Goal: Information Seeking & Learning: Check status

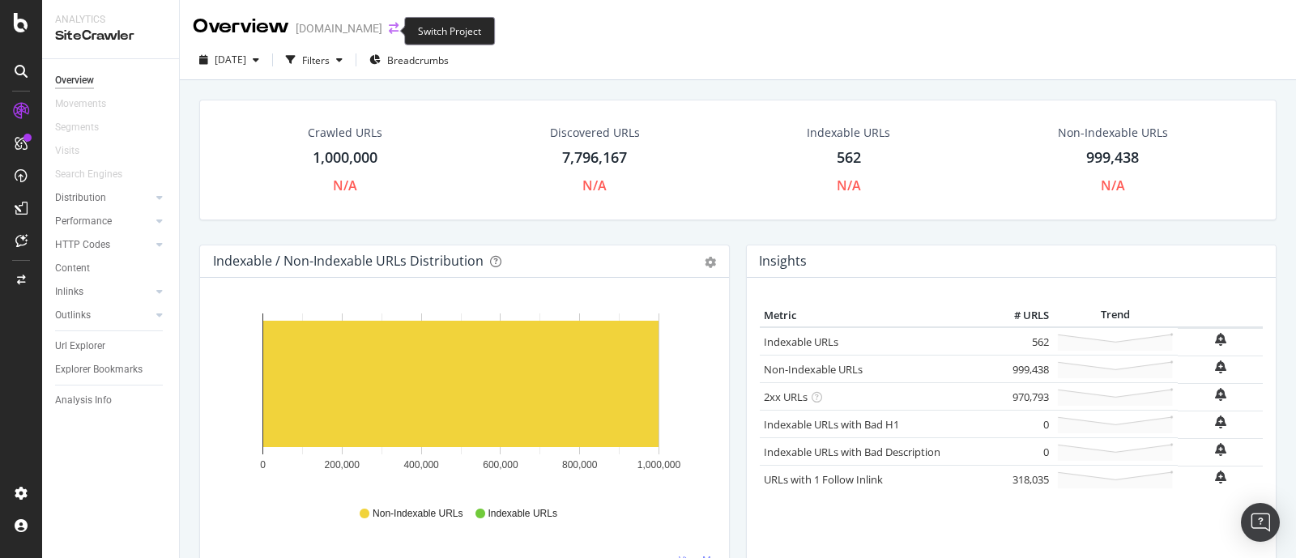
click at [389, 31] on icon "arrow-right-arrow-left" at bounding box center [394, 28] width 10 height 11
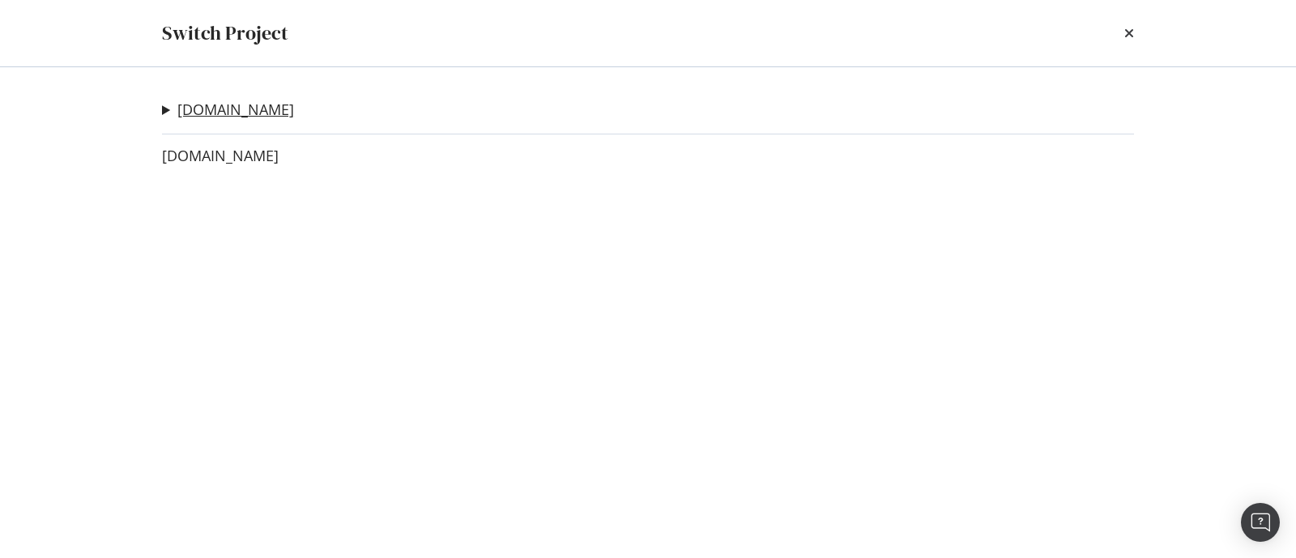
click at [247, 113] on link "[DOMAIN_NAME]" at bounding box center [235, 109] width 117 height 17
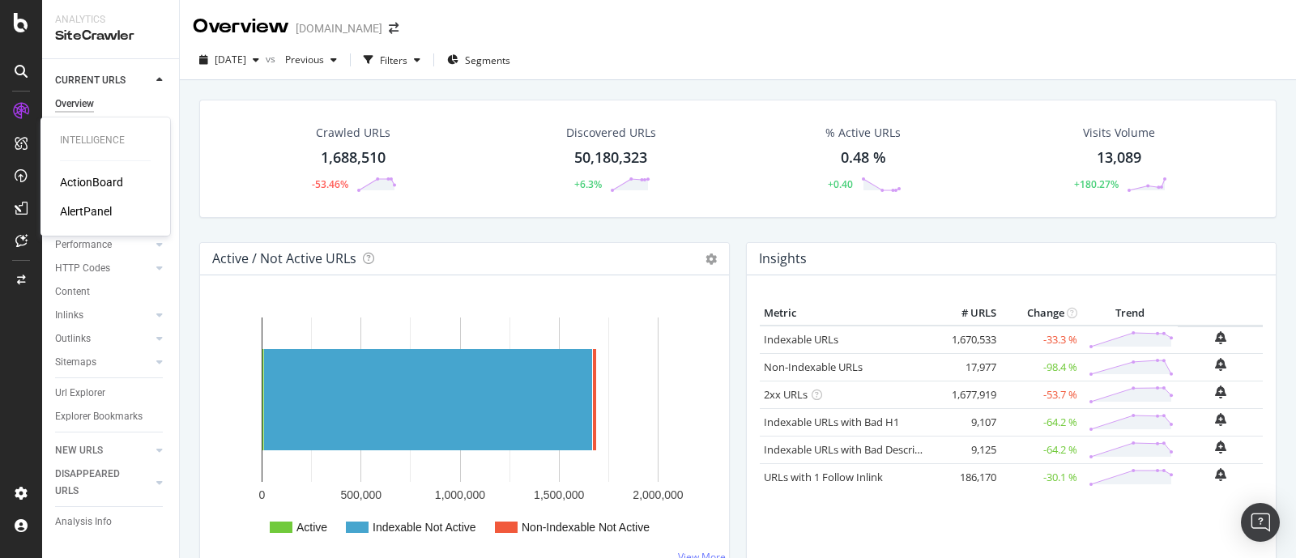
click at [96, 178] on div "ActionBoard" at bounding box center [91, 182] width 63 height 16
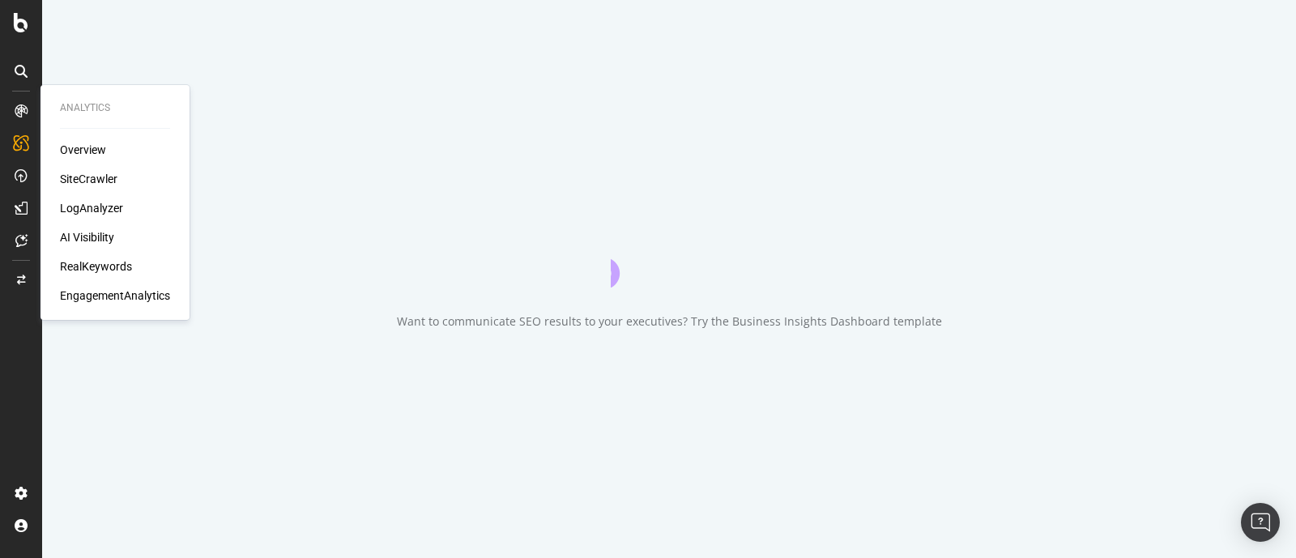
click at [80, 144] on div "Overview" at bounding box center [83, 150] width 46 height 16
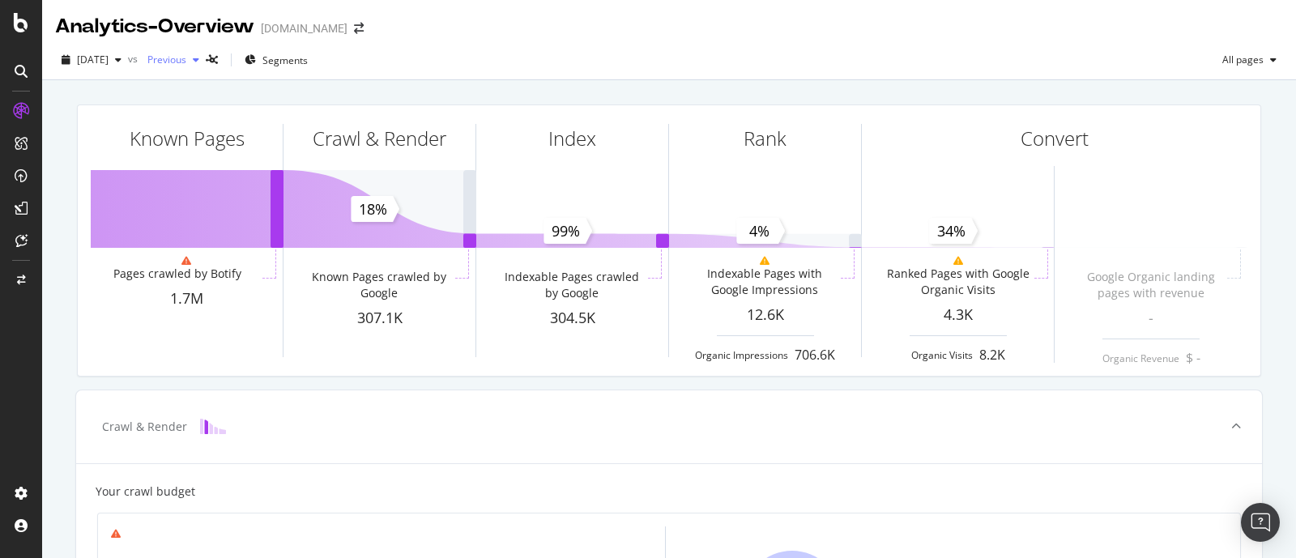
click at [199, 61] on icon "button" at bounding box center [196, 60] width 6 height 10
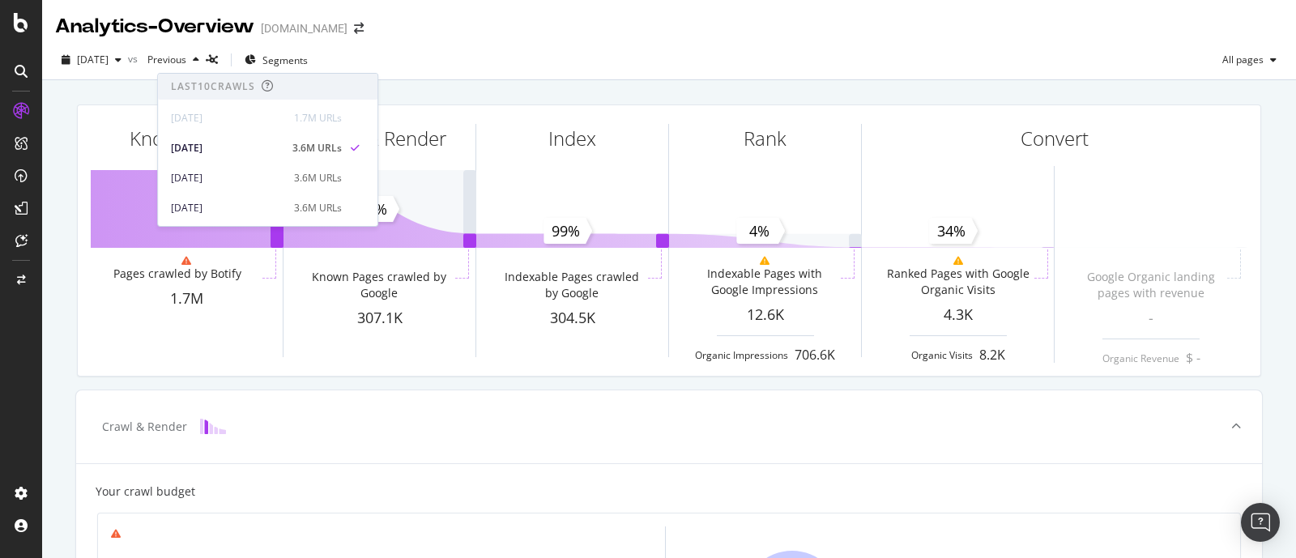
click at [525, 52] on div "[DATE] vs Previous Segments All pages" at bounding box center [668, 63] width 1253 height 32
